Goal: Task Accomplishment & Management: Manage account settings

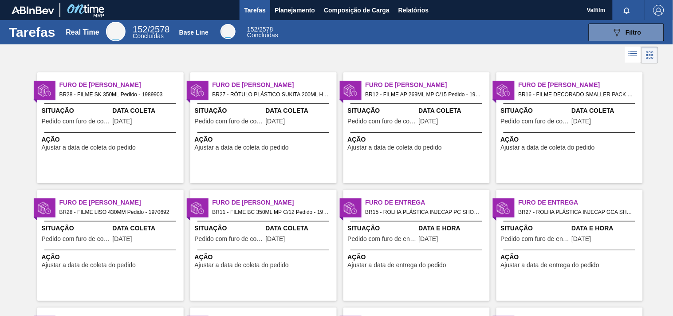
click at [129, 87] on span "Furo de [PERSON_NAME]" at bounding box center [121, 84] width 124 height 9
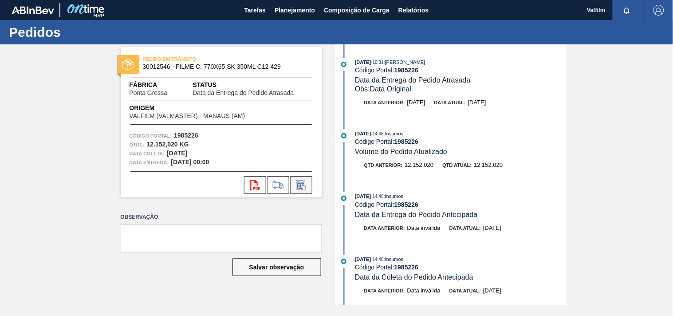
click at [300, 188] on icon at bounding box center [301, 185] width 14 height 11
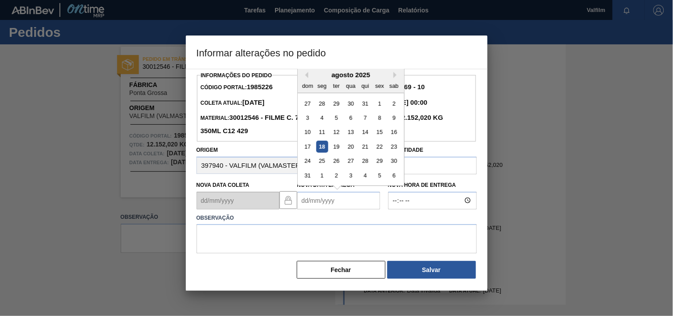
click at [313, 200] on Entrega "Nova Data Entrega" at bounding box center [338, 201] width 83 height 18
type Entrega "28/08/2025"
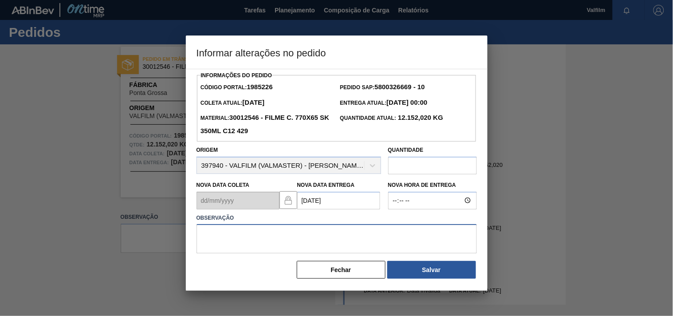
click at [293, 243] on textarea at bounding box center [336, 238] width 280 height 29
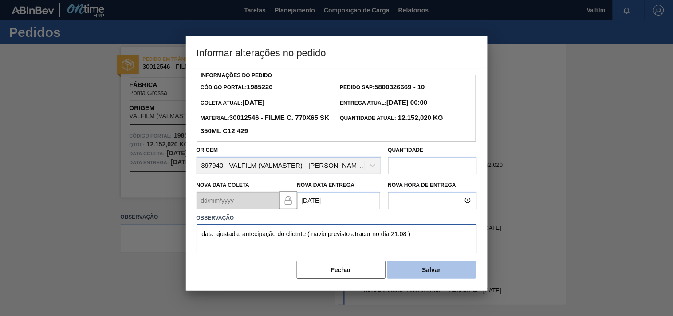
type textarea "data ajustada, antecipação do clietnte ( navio previsto atracar no dia 21.08 )"
click at [422, 273] on button "Salvar" at bounding box center [431, 270] width 89 height 18
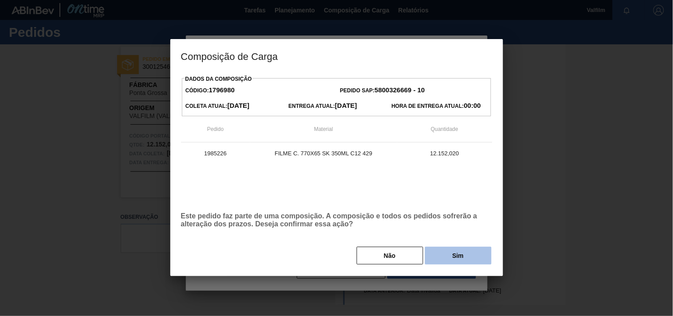
click at [461, 253] on button "Sim" at bounding box center [458, 256] width 67 height 18
